Goal: Task Accomplishment & Management: Manage account settings

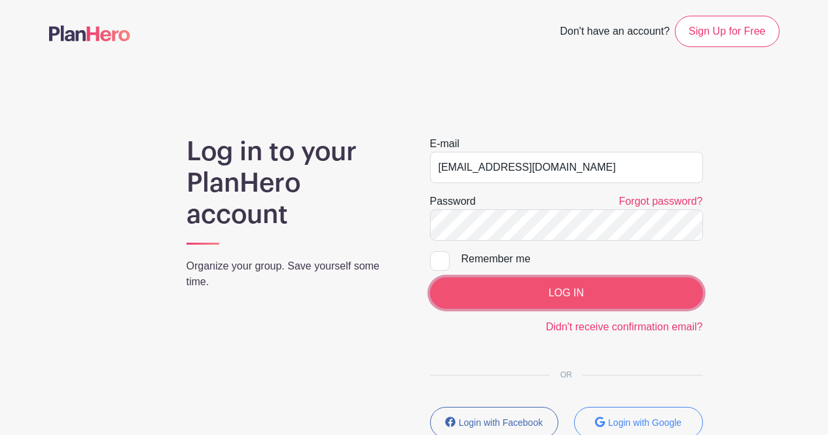
click at [504, 286] on input "LOG IN" at bounding box center [566, 292] width 273 height 31
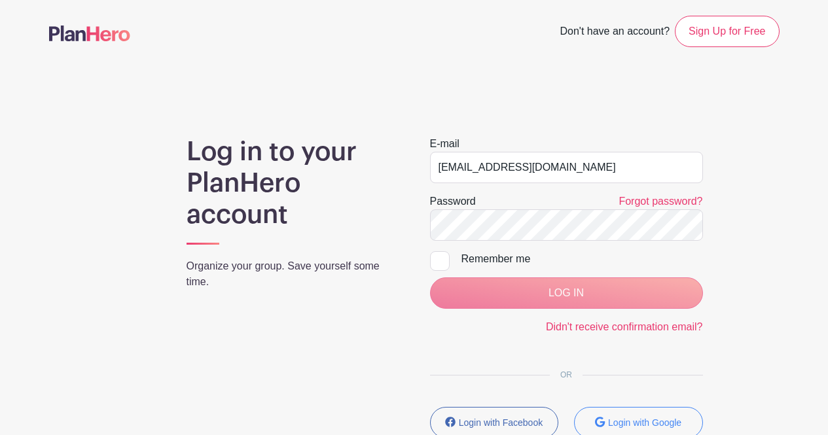
click at [442, 259] on div at bounding box center [440, 261] width 20 height 20
click at [438, 259] on input "Remember me" at bounding box center [434, 255] width 9 height 9
checkbox input "true"
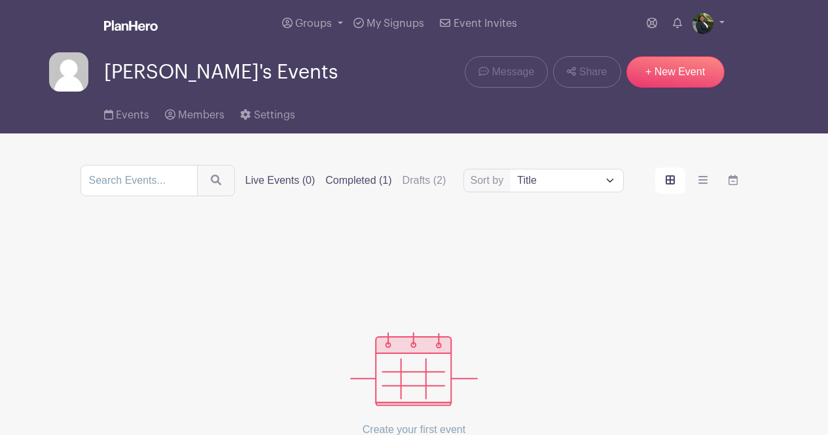
click at [377, 186] on label "Completed (1)" at bounding box center [358, 181] width 66 height 16
click at [0, 0] on input "Completed (1)" at bounding box center [0, 0] width 0 height 0
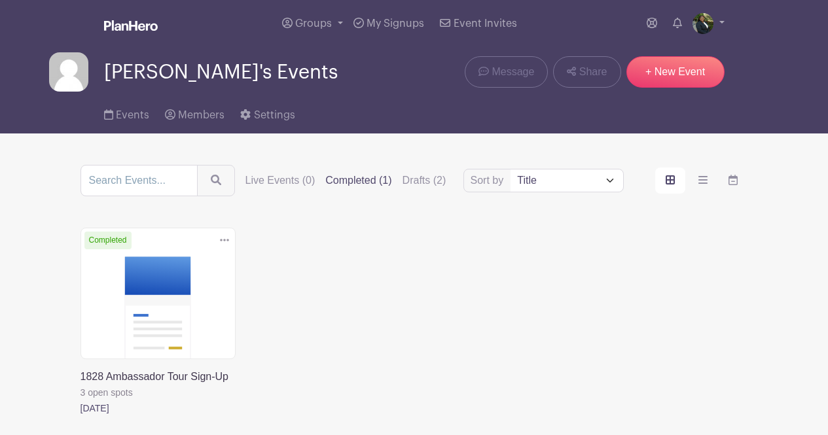
click at [80, 416] on link at bounding box center [80, 416] width 0 height 0
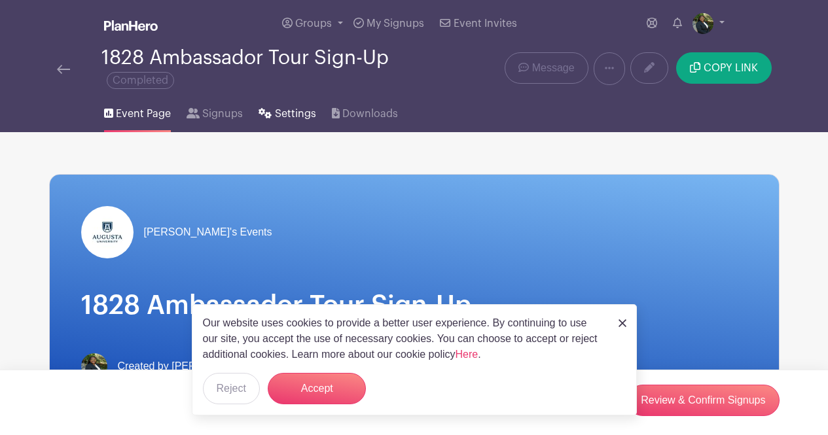
click at [288, 118] on span "Settings" at bounding box center [295, 114] width 41 height 16
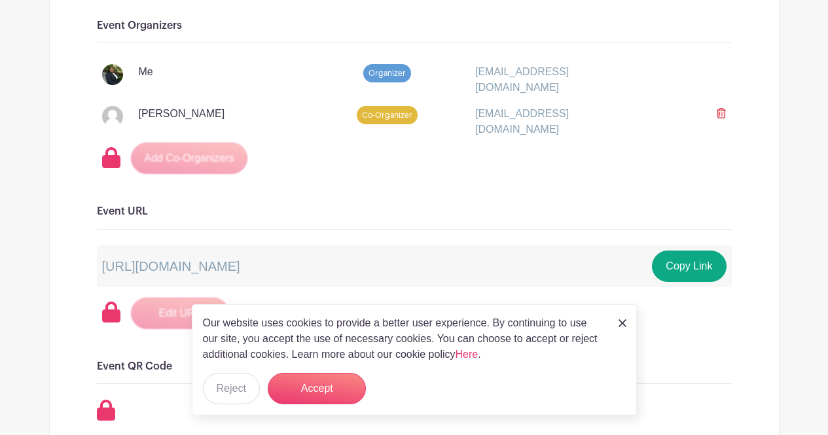
scroll to position [1243, 0]
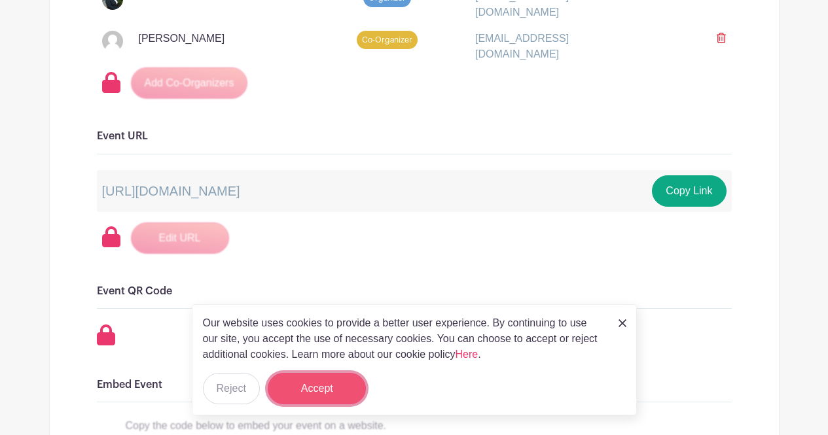
click at [328, 383] on button "Accept" at bounding box center [317, 388] width 98 height 31
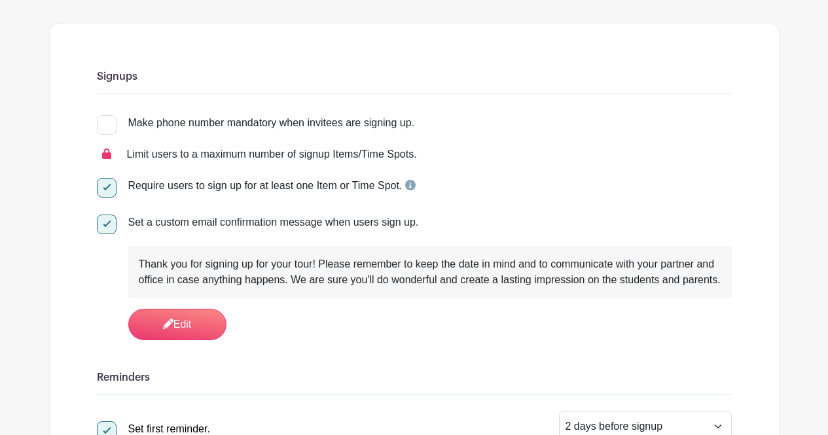
scroll to position [0, 0]
